Goal: Information Seeking & Learning: Learn about a topic

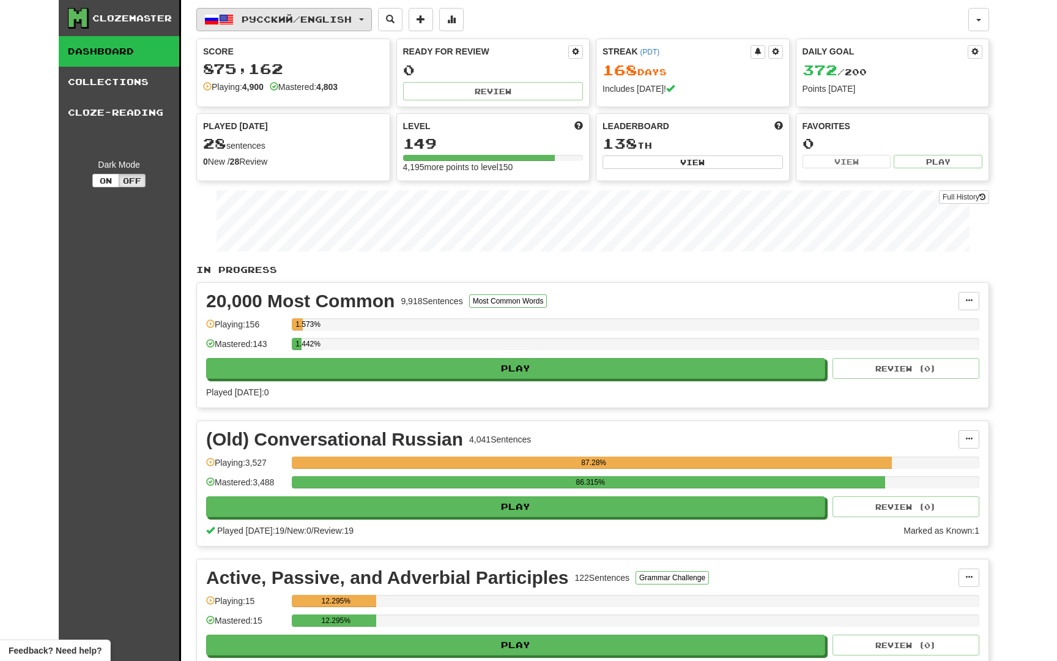
click at [312, 16] on span "Русский / English" at bounding box center [297, 19] width 110 height 10
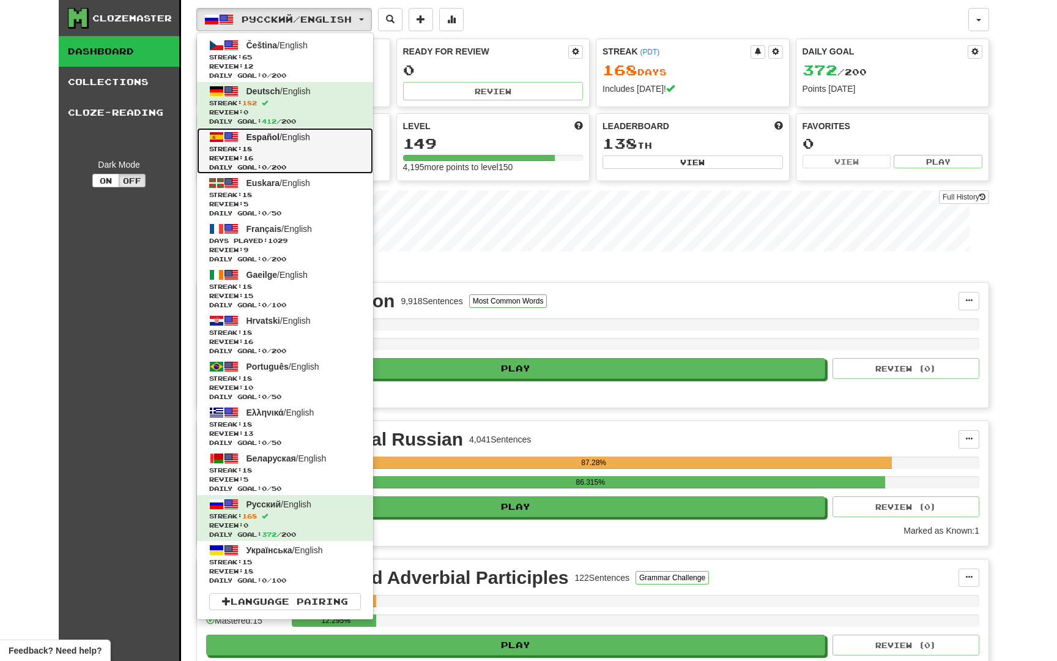
click at [264, 152] on span "Streak: 18" at bounding box center [285, 148] width 152 height 9
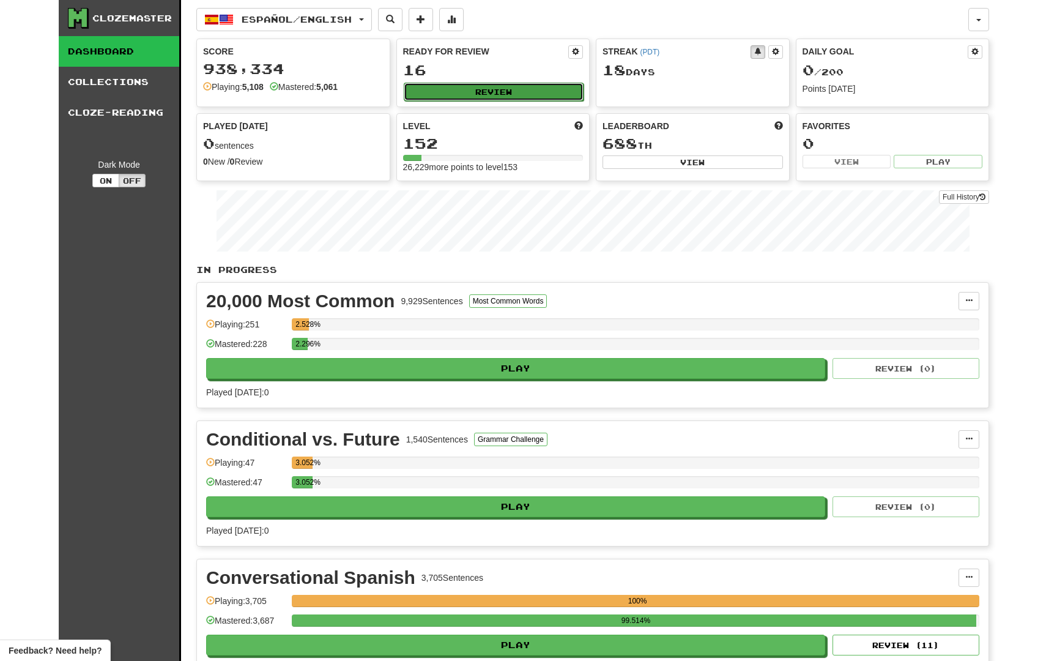
click at [502, 95] on button "Review" at bounding box center [494, 92] width 181 height 18
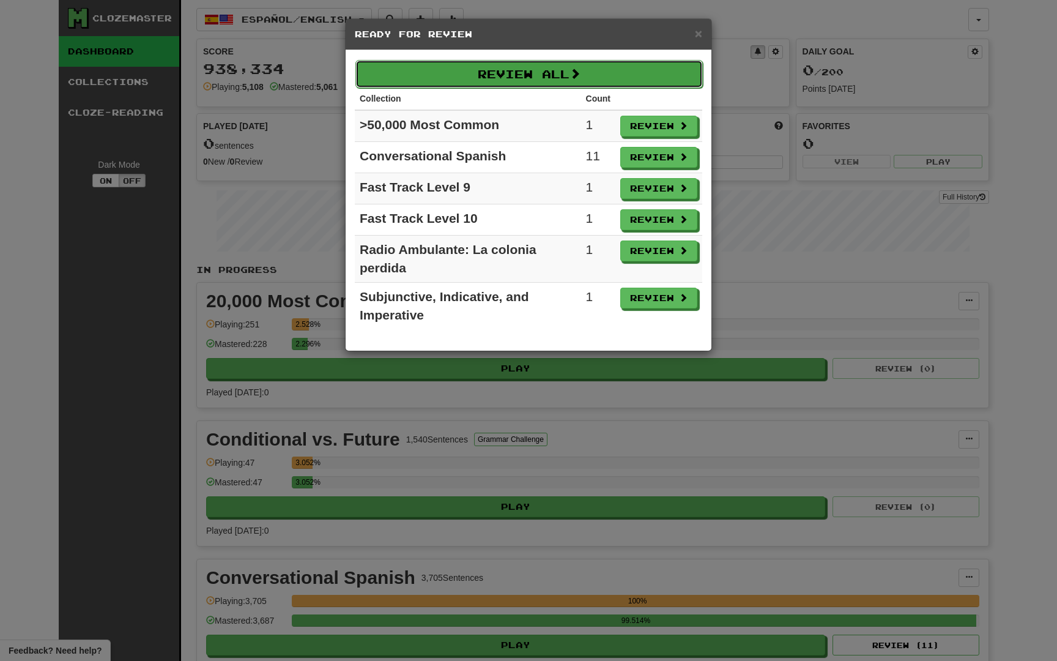
click at [509, 78] on button "Review All" at bounding box center [530, 74] width 348 height 28
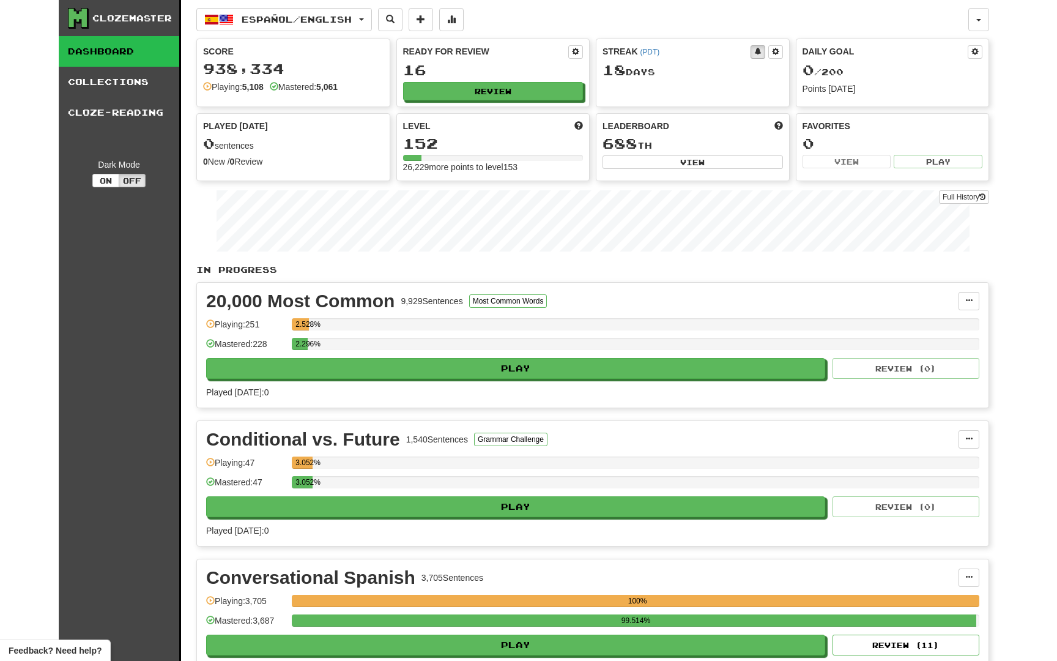
select select "********"
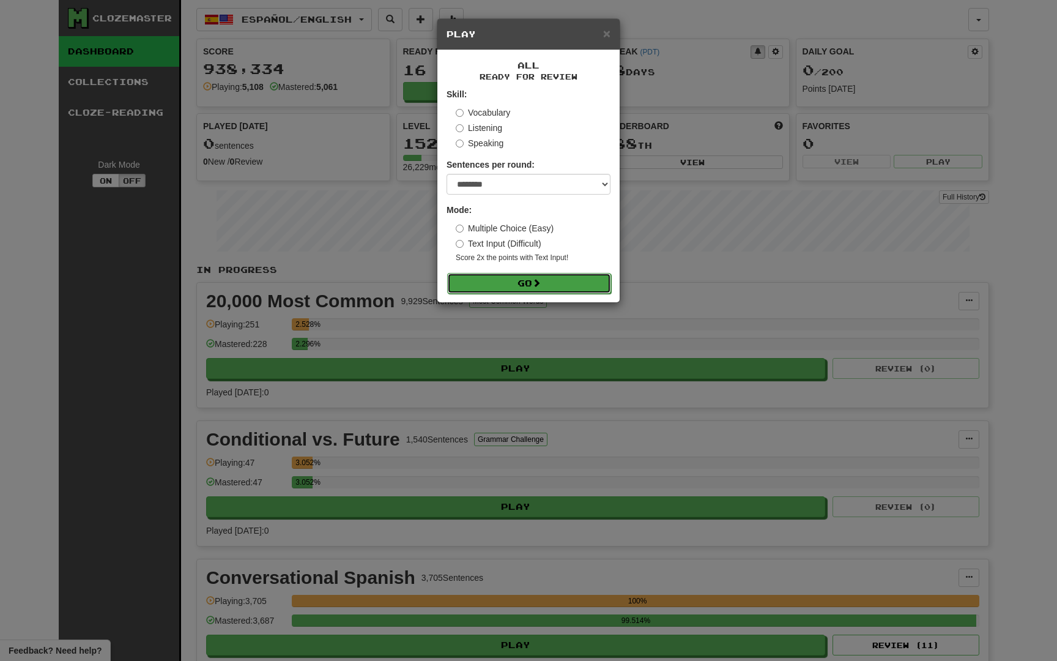
click at [510, 286] on button "Go" at bounding box center [529, 283] width 164 height 21
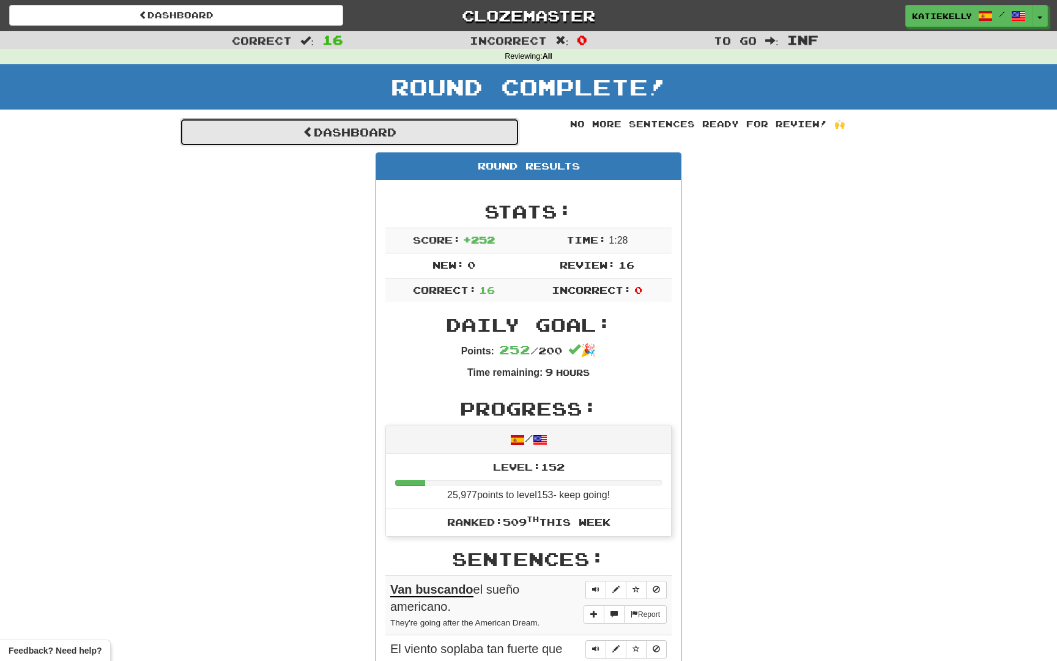
click at [261, 132] on link "Dashboard" at bounding box center [350, 132] width 340 height 28
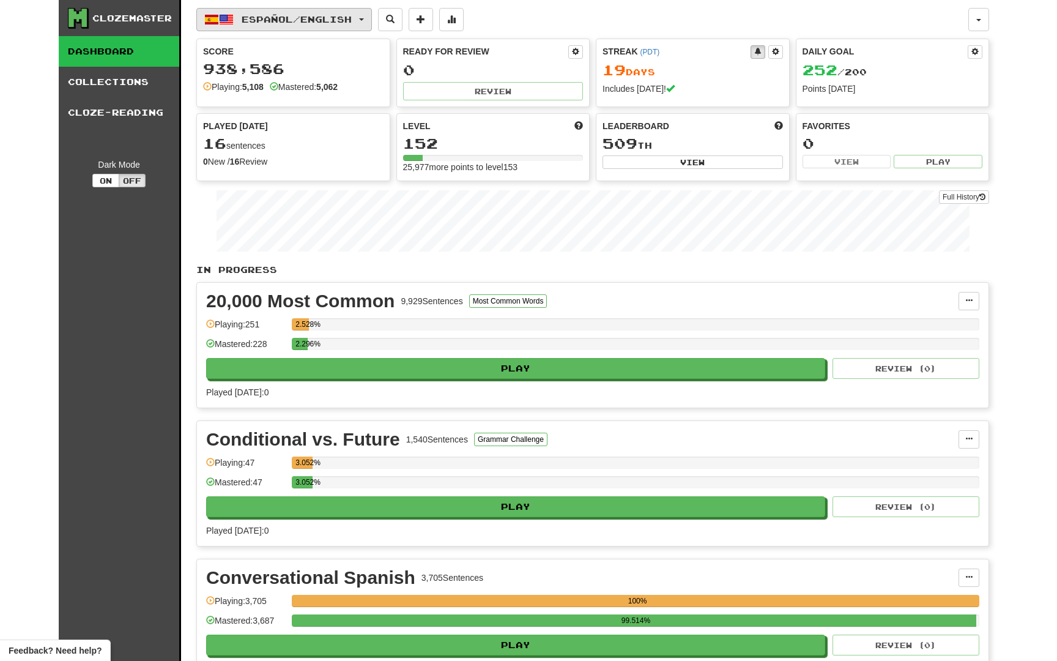
click at [274, 17] on span "Español / English" at bounding box center [297, 19] width 110 height 10
